Goal: Transaction & Acquisition: Purchase product/service

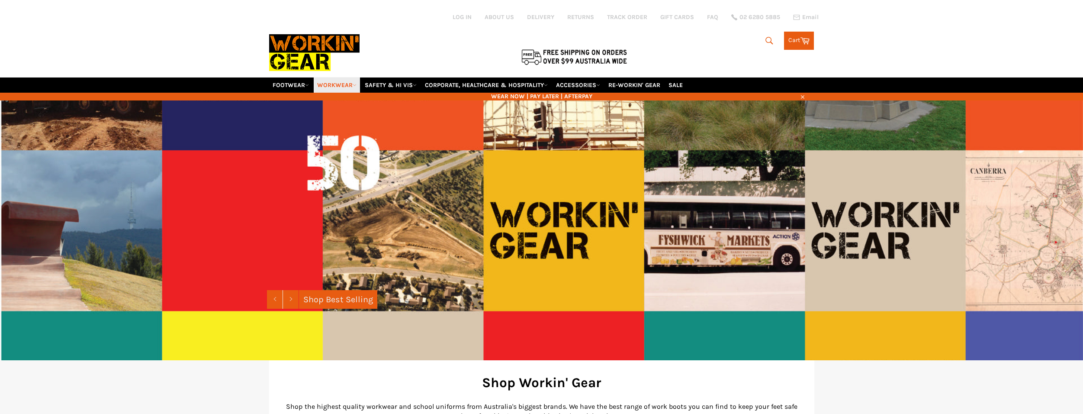
click at [339, 83] on link "WORKWEAR" at bounding box center [337, 84] width 46 height 15
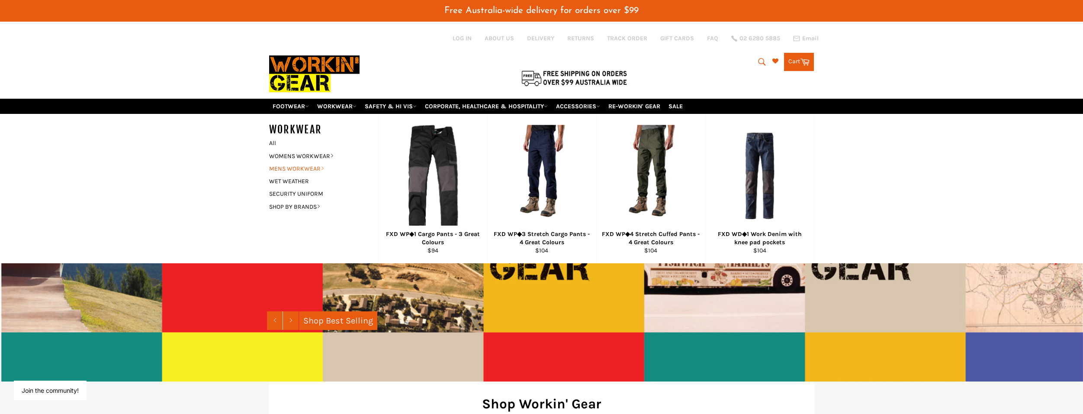
click at [308, 166] on link "MENS WORKWEAR" at bounding box center [317, 168] width 105 height 13
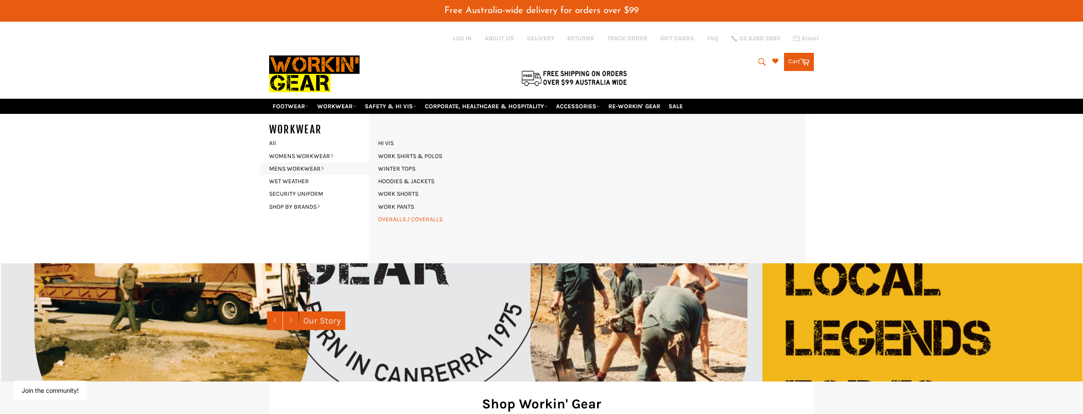
click at [399, 215] on link "OVERALLS / COVERALLS" at bounding box center [410, 219] width 73 height 13
